Goal: Information Seeking & Learning: Learn about a topic

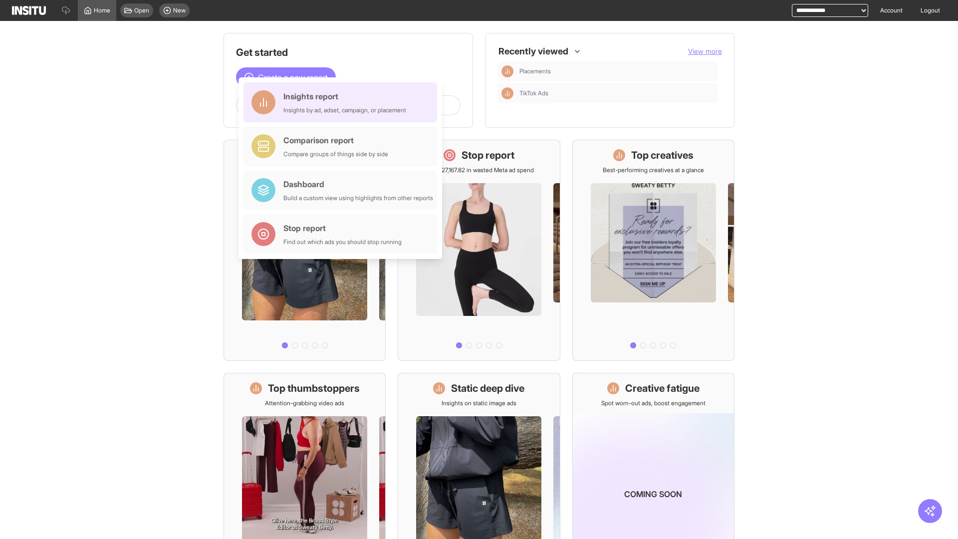
click at [343, 102] on div "Insights report Insights by ad, adset, campaign, or placement" at bounding box center [344, 102] width 123 height 24
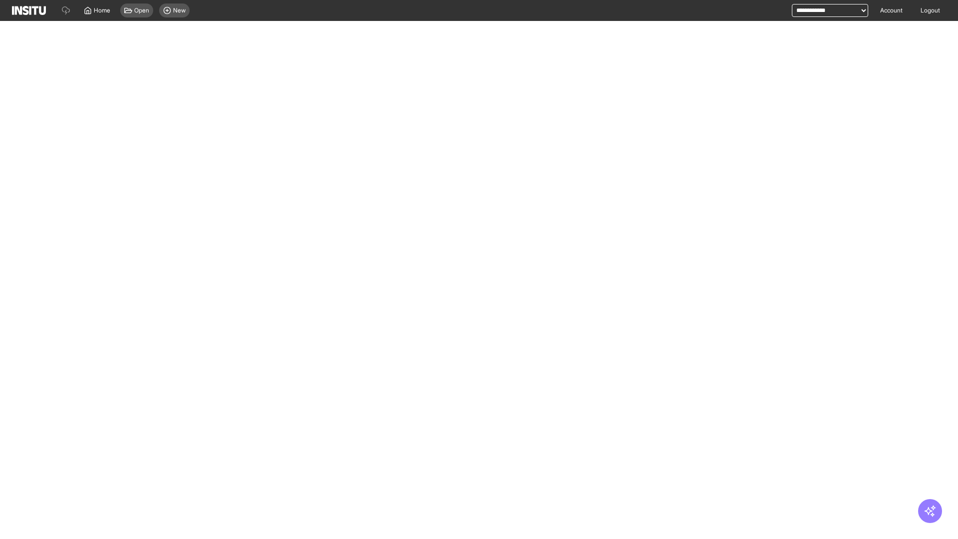
select select "**"
